Goal: Task Accomplishment & Management: Manage account settings

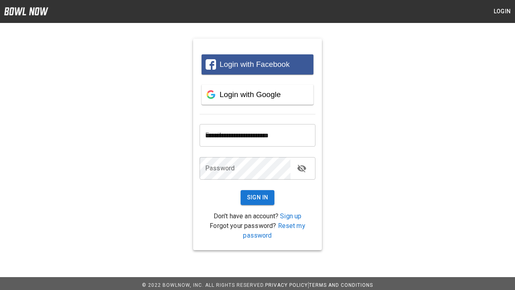
type input "**********"
click at [257, 197] on button "Sign In" at bounding box center [257, 197] width 34 height 15
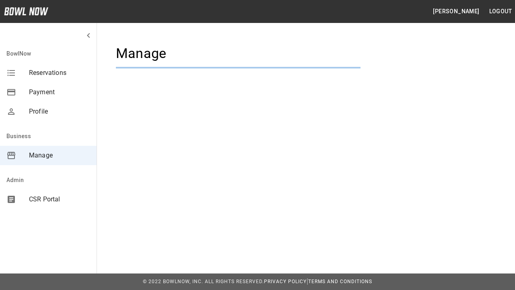
click at [48, 155] on span "Manage" at bounding box center [59, 155] width 61 height 10
